Goal: Task Accomplishment & Management: Manage account settings

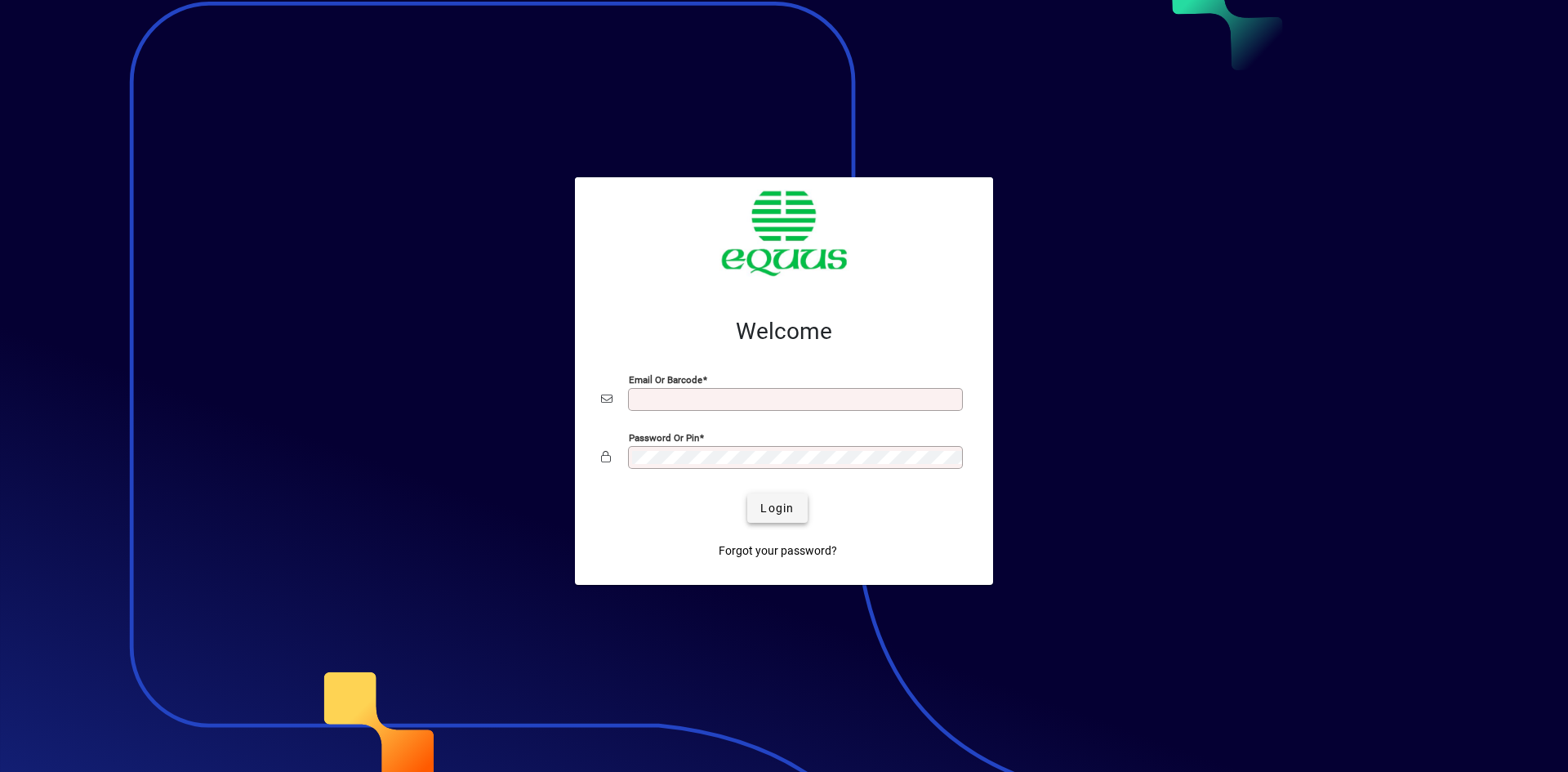
type input "**********"
click at [775, 507] on span "Login" at bounding box center [777, 508] width 33 height 18
